Goal: Task Accomplishment & Management: Use online tool/utility

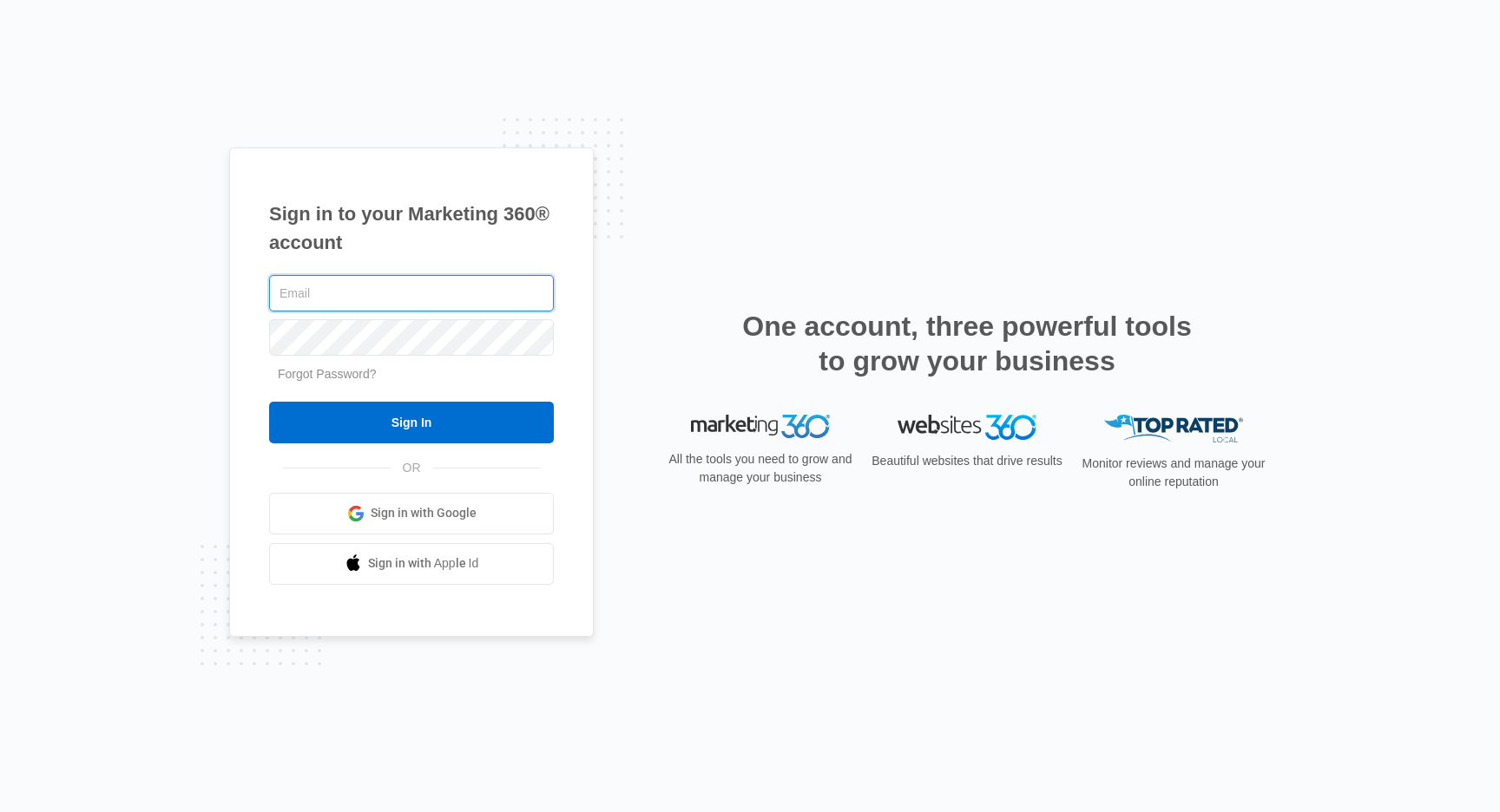
type input "[PERSON_NAME][EMAIL_ADDRESS][DOMAIN_NAME]"
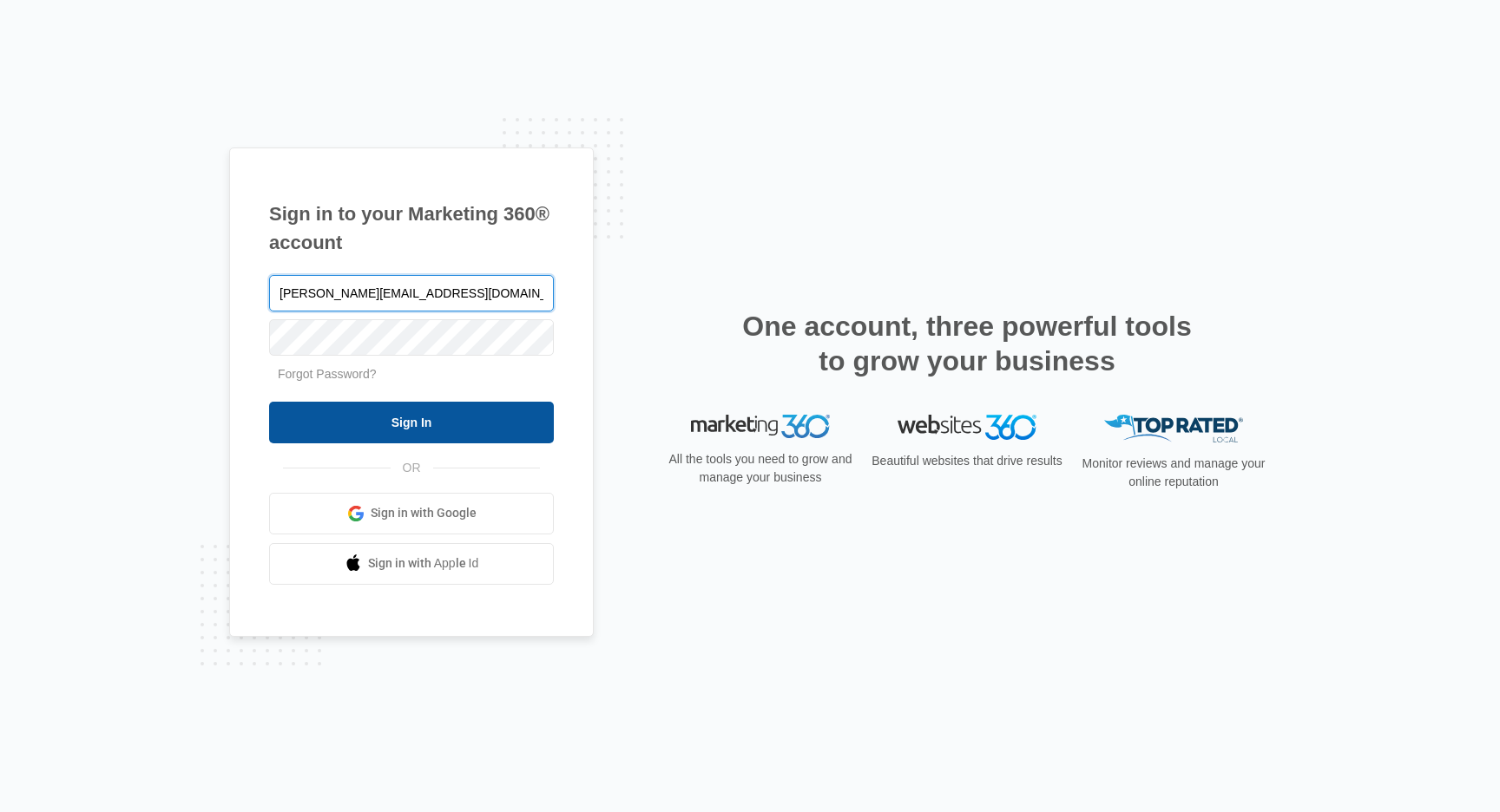
drag, startPoint x: 425, startPoint y: 423, endPoint x: 514, endPoint y: 431, distance: 89.4
click at [363, 294] on input "[PERSON_NAME][EMAIL_ADDRESS][DOMAIN_NAME]" at bounding box center [411, 294] width 284 height 37
click at [425, 422] on input "Sign In" at bounding box center [411, 422] width 284 height 42
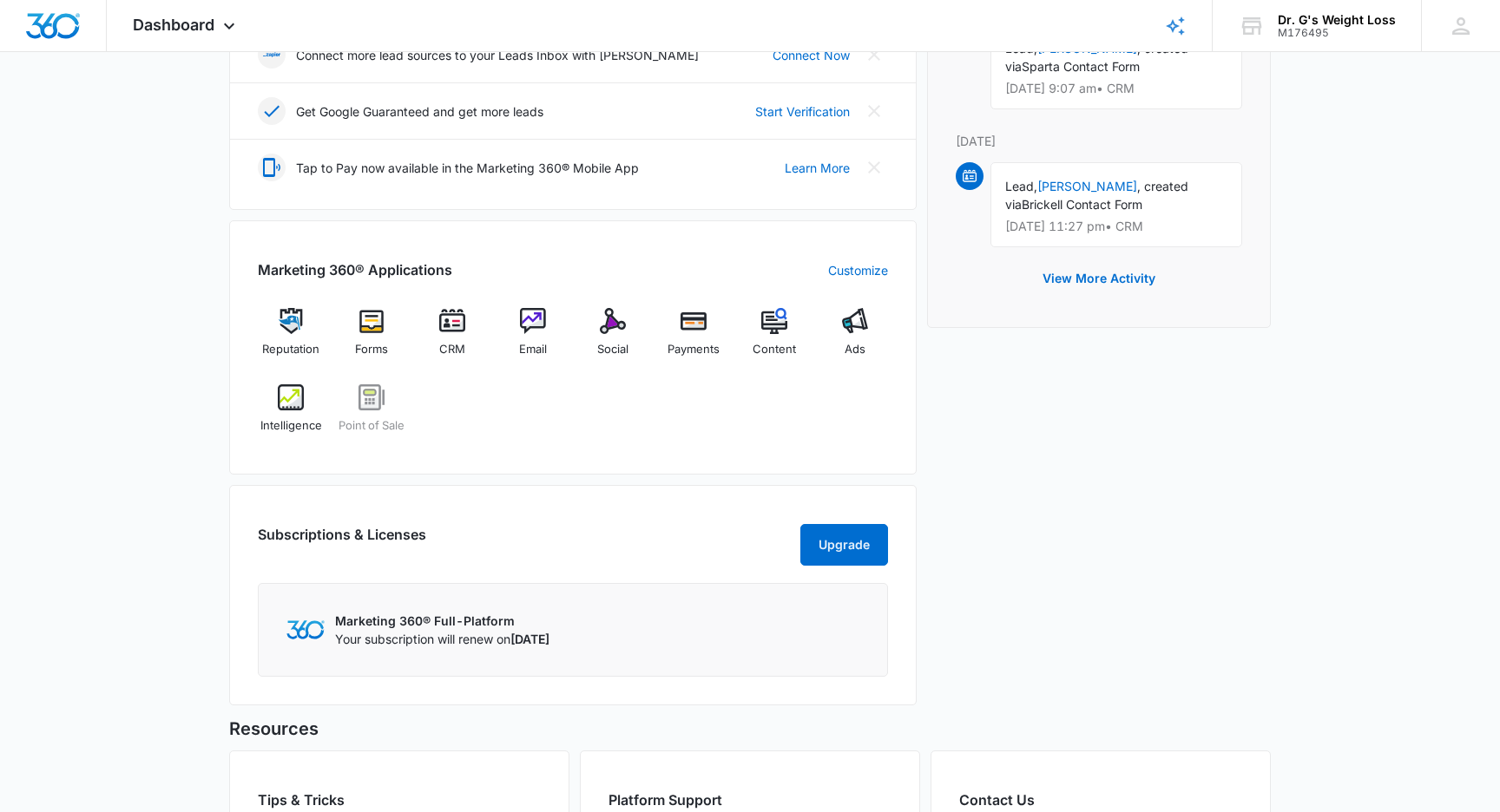
scroll to position [471, 0]
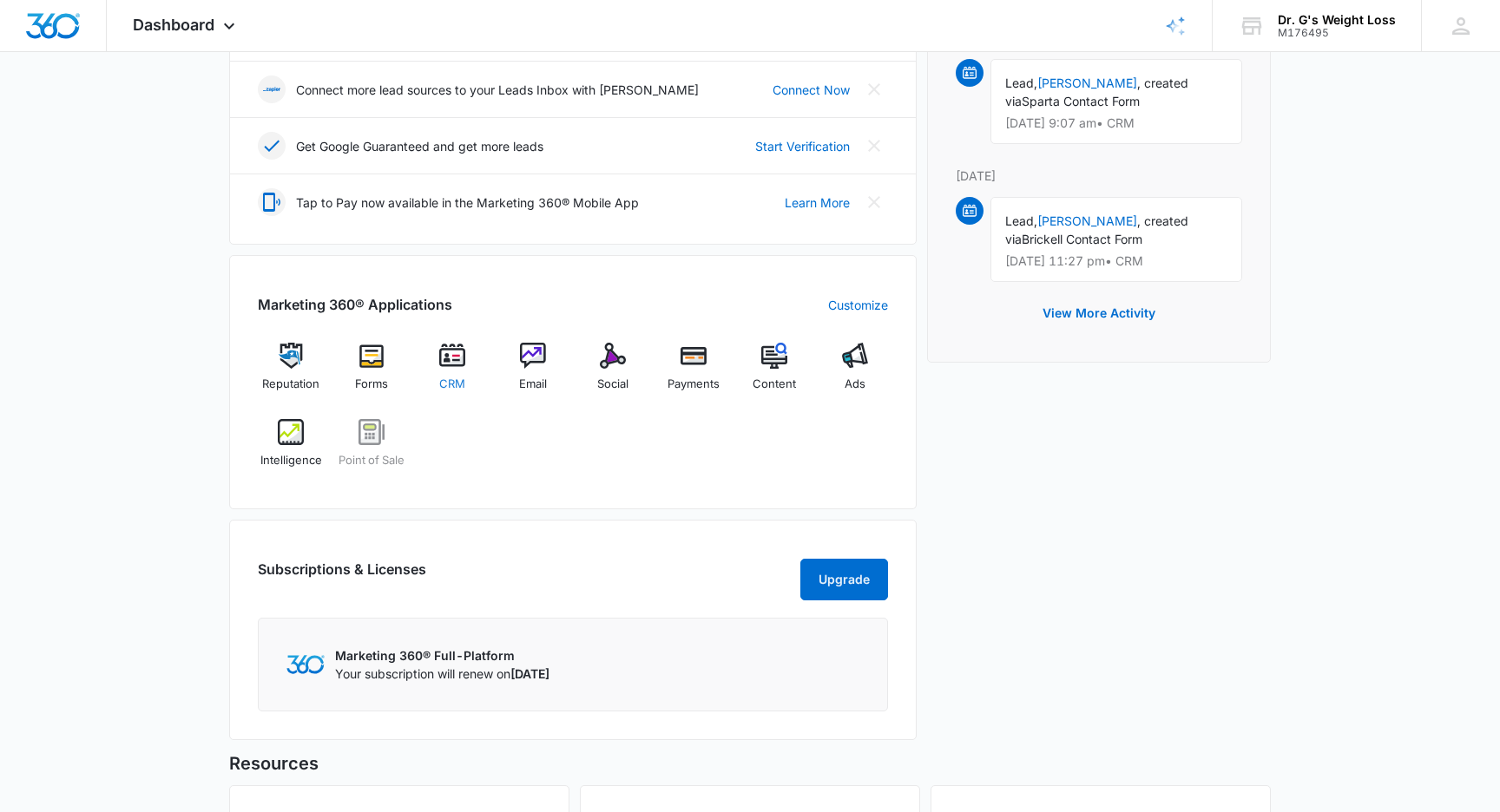
click at [456, 362] on img at bounding box center [452, 356] width 26 height 26
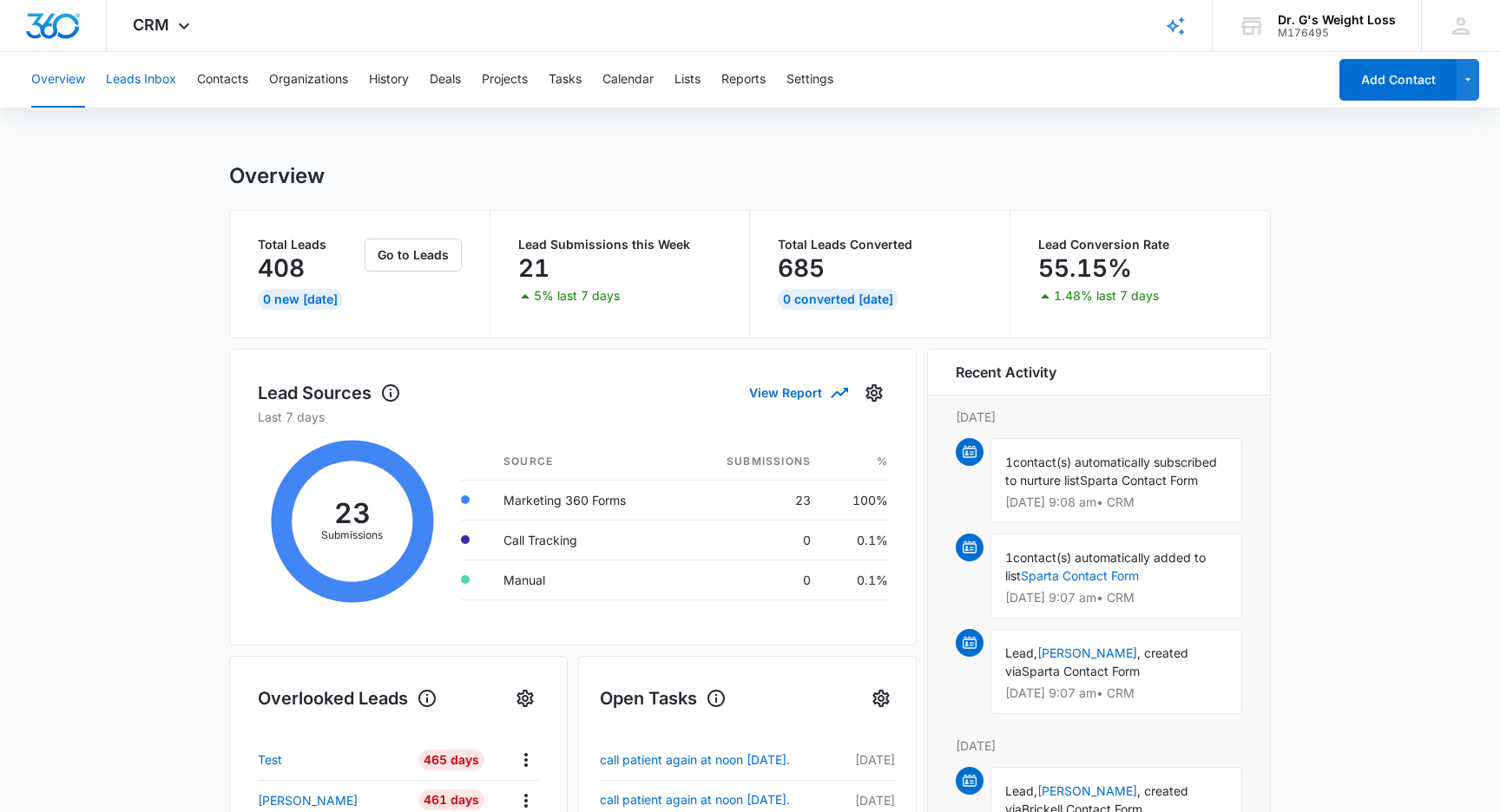
click at [154, 83] on button "Leads Inbox" at bounding box center [141, 80] width 70 height 56
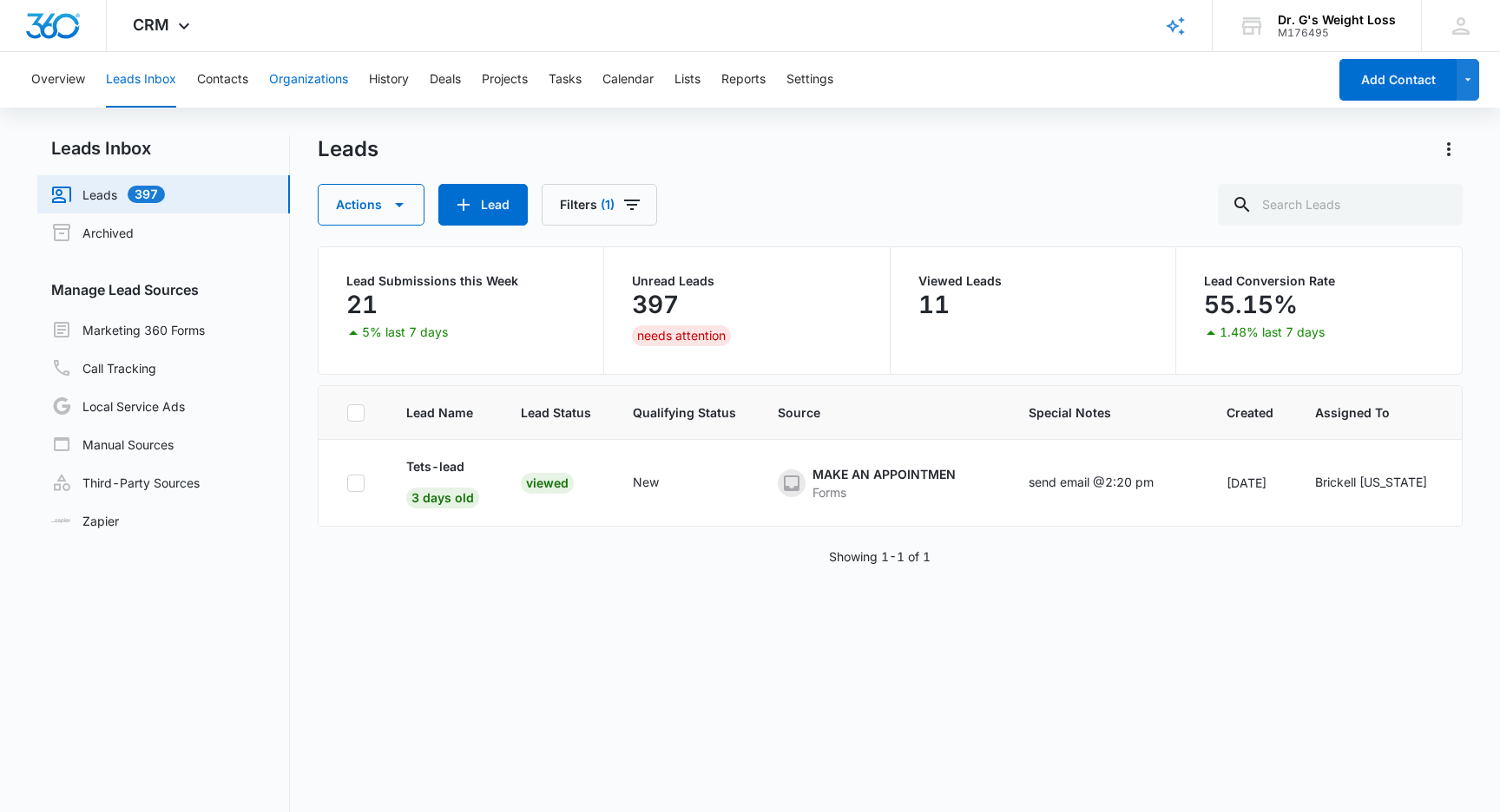
click at [311, 265] on div "Leads Inbox Leads 397 Archived Manage Lead Sources Marketing 360 Forms Call Tra…" at bounding box center [750, 532] width 1426 height 794
click at [188, 334] on link "Marketing 360 Forms" at bounding box center [128, 329] width 154 height 21
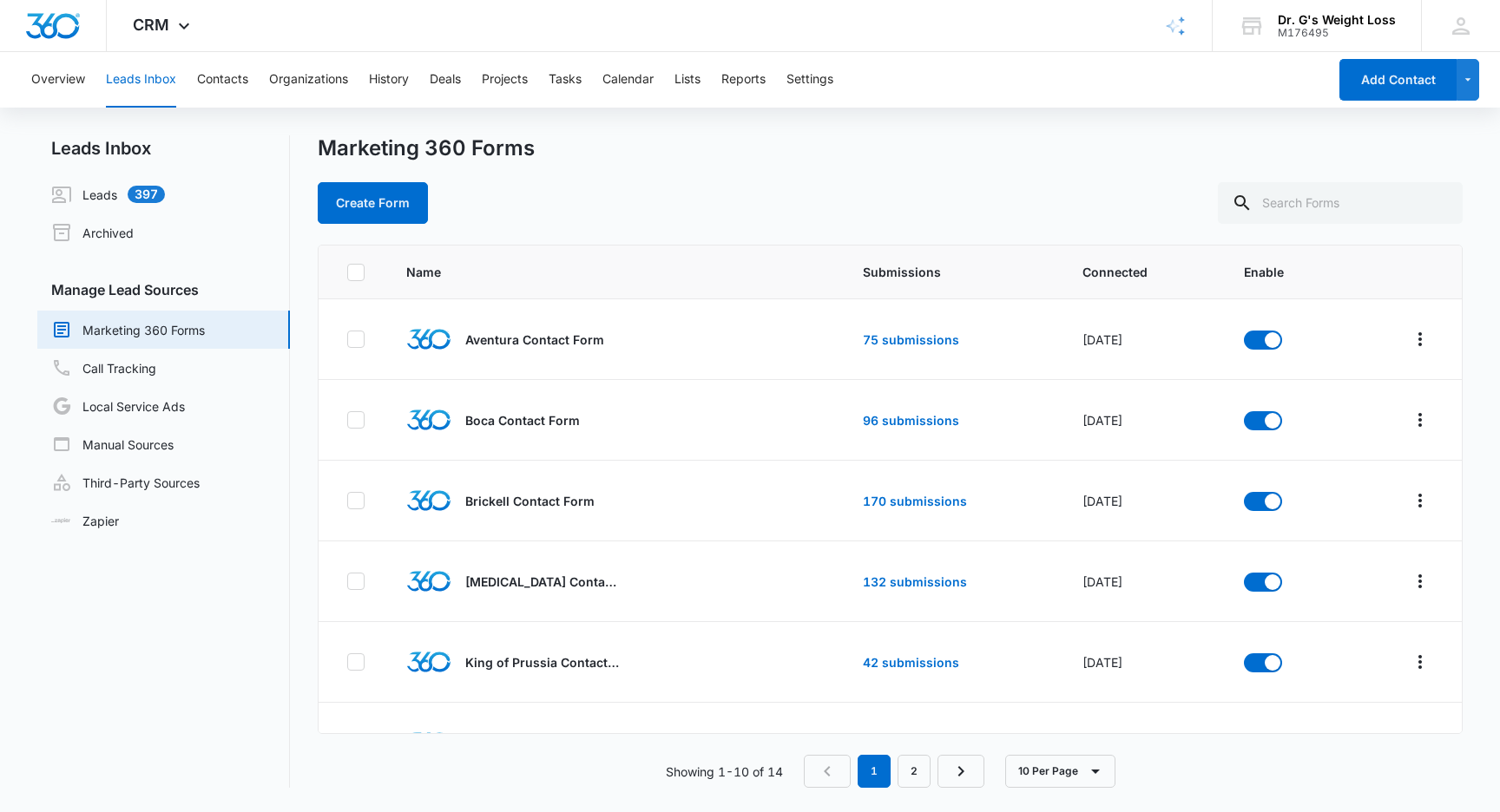
click at [703, 219] on div "Create Form" at bounding box center [890, 203] width 1145 height 42
